Goal: Transaction & Acquisition: Obtain resource

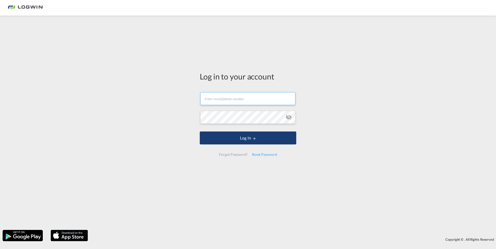
type input "[EMAIL_ADDRESS][DOMAIN_NAME]"
click at [226, 140] on button "Log In" at bounding box center [248, 138] width 96 height 13
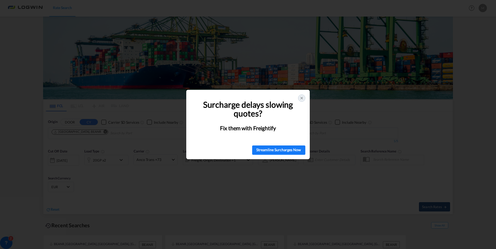
click at [300, 99] on icon at bounding box center [302, 98] width 4 height 4
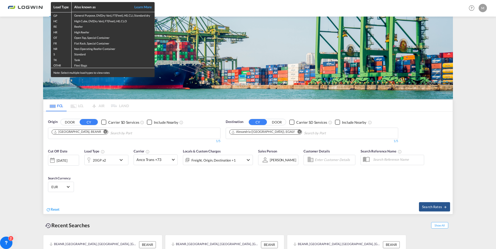
click at [120, 107] on div "Load Type Also known as Learn More GP General Purpose, DV(Dry Van), FT(Feet), H…" at bounding box center [248, 124] width 496 height 249
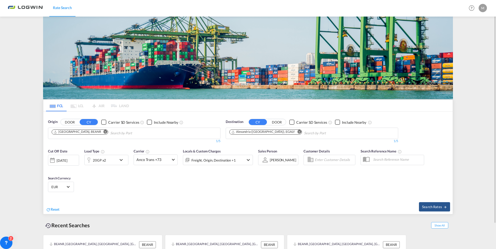
click at [103, 131] on md-icon "Remove" at bounding box center [105, 132] width 4 height 4
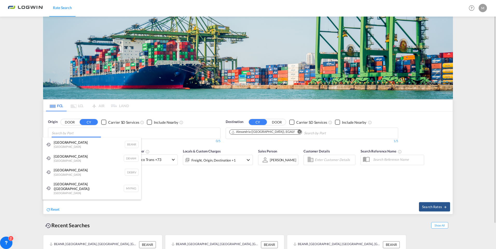
click at [83, 137] on body "Rate Search Rate Search Help Resources Product Release M My Profile Logout FCL …" at bounding box center [248, 124] width 496 height 249
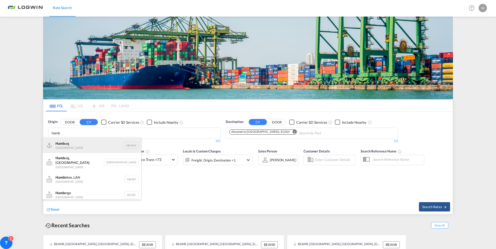
type input "hamb"
click at [67, 142] on div "Hamb urg [GEOGRAPHIC_DATA] DEHAM" at bounding box center [92, 146] width 99 height 16
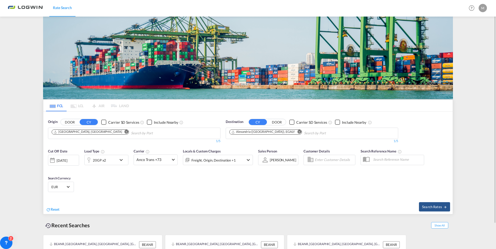
click at [297, 132] on md-icon "Remove" at bounding box center [299, 132] width 4 height 4
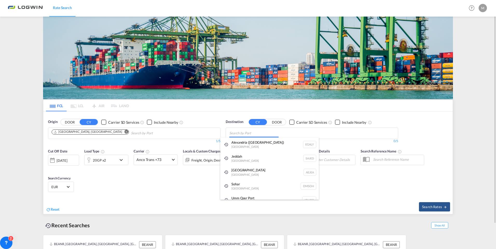
click at [276, 134] on body "Rate Search Rate Search Help Resources Product Release M My Profile Logout FCL …" at bounding box center [248, 124] width 496 height 249
click at [254, 170] on div "[GEOGRAPHIC_DATA] [GEOGRAPHIC_DATA]" at bounding box center [269, 172] width 99 height 14
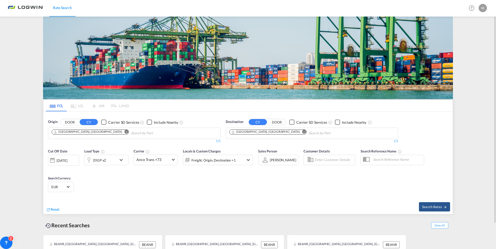
click at [121, 160] on md-icon "icon-chevron-down" at bounding box center [122, 160] width 9 height 6
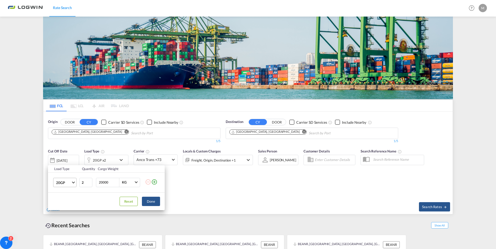
click at [74, 182] on md-select-value "20GP" at bounding box center [65, 182] width 21 height 9
click at [65, 206] on div "40HC" at bounding box center [61, 207] width 10 height 5
type input "1"
click at [90, 184] on input "1" at bounding box center [85, 182] width 13 height 9
click at [148, 204] on button "Done" at bounding box center [151, 201] width 18 height 9
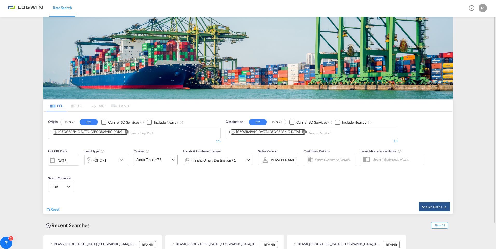
click at [150, 161] on span "Anco Trans +73" at bounding box center [153, 159] width 34 height 5
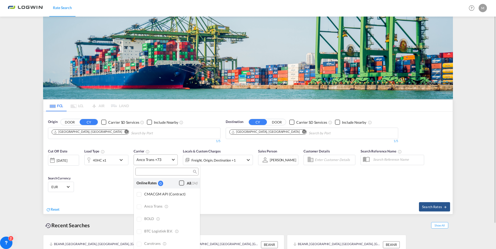
scroll to position [416, 0]
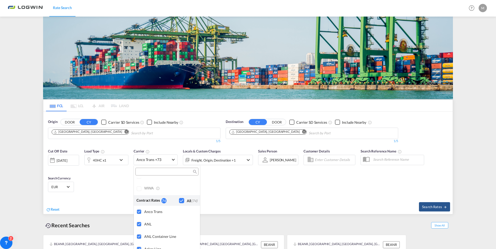
click at [152, 176] on div at bounding box center [166, 172] width 63 height 8
click at [151, 173] on input "search" at bounding box center [165, 172] width 56 height 5
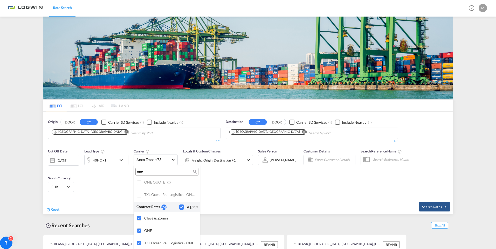
scroll to position [12, 0]
type input "one"
click at [138, 219] on div at bounding box center [139, 218] width 5 height 5
click at [140, 245] on div at bounding box center [139, 243] width 5 height 5
click at [339, 196] on md-backdrop at bounding box center [248, 124] width 496 height 249
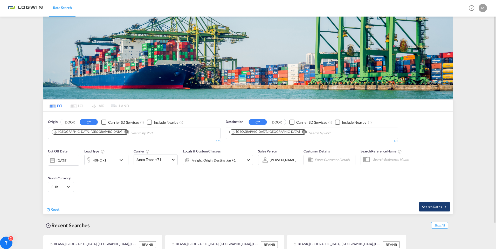
click at [429, 209] on span "Search Rates" at bounding box center [434, 207] width 25 height 4
type input "DEHAM to AEJEA / [DATE]"
